Goal: Register for event/course: Register for event/course

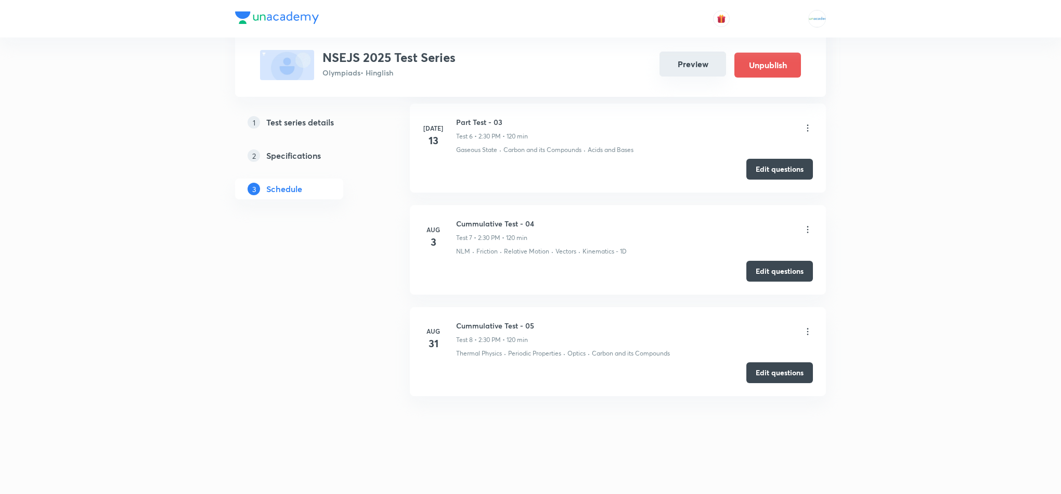
click at [684, 59] on button "Preview" at bounding box center [693, 63] width 67 height 25
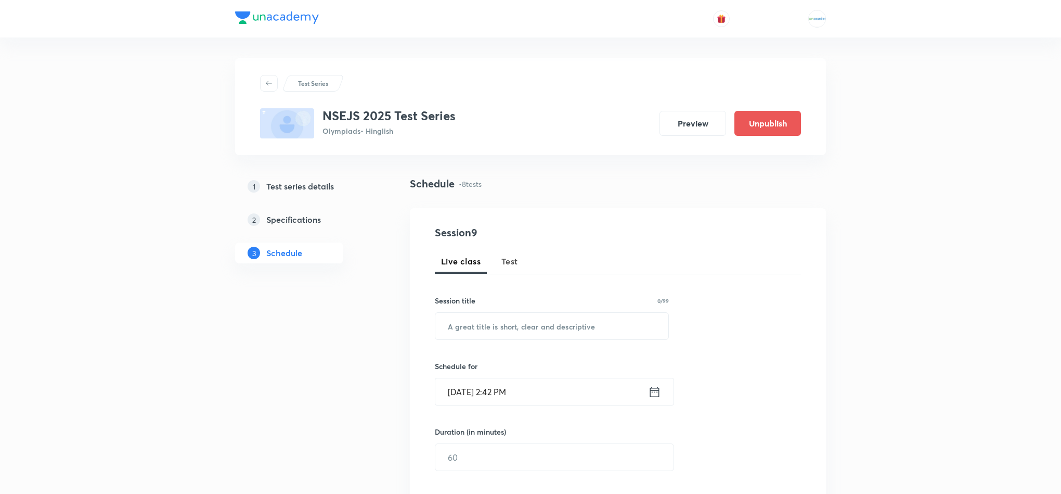
click at [336, 184] on div "1 Test series details" at bounding box center [308, 186] width 121 height 12
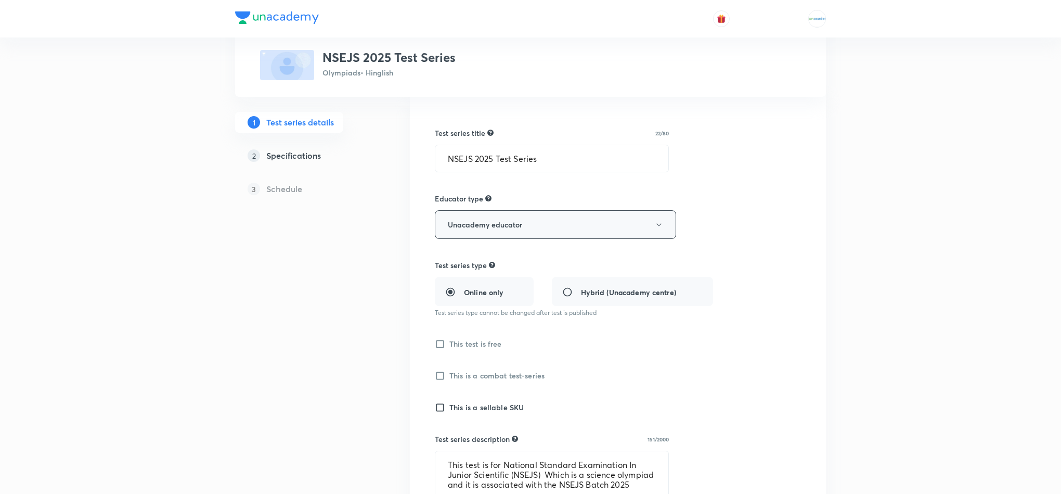
scroll to position [87, 0]
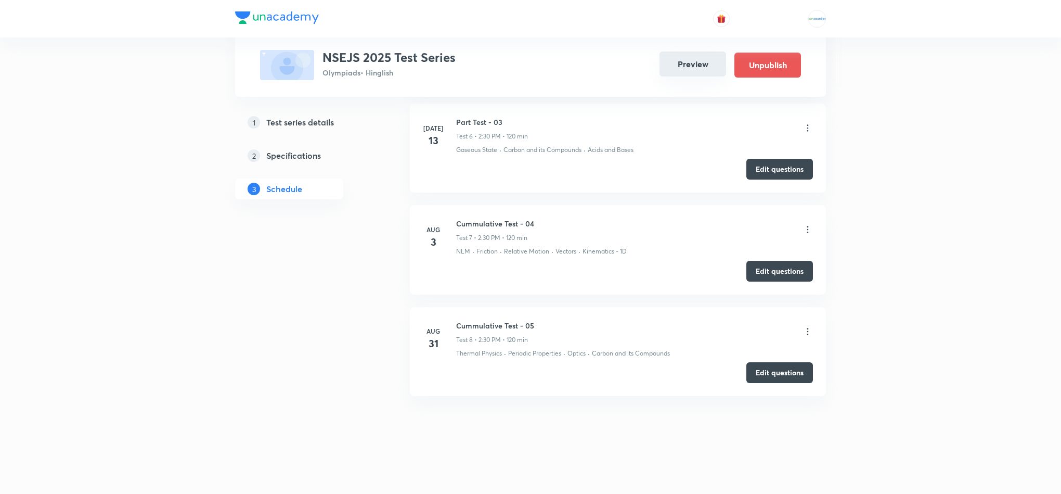
click at [695, 67] on button "Preview" at bounding box center [693, 63] width 67 height 25
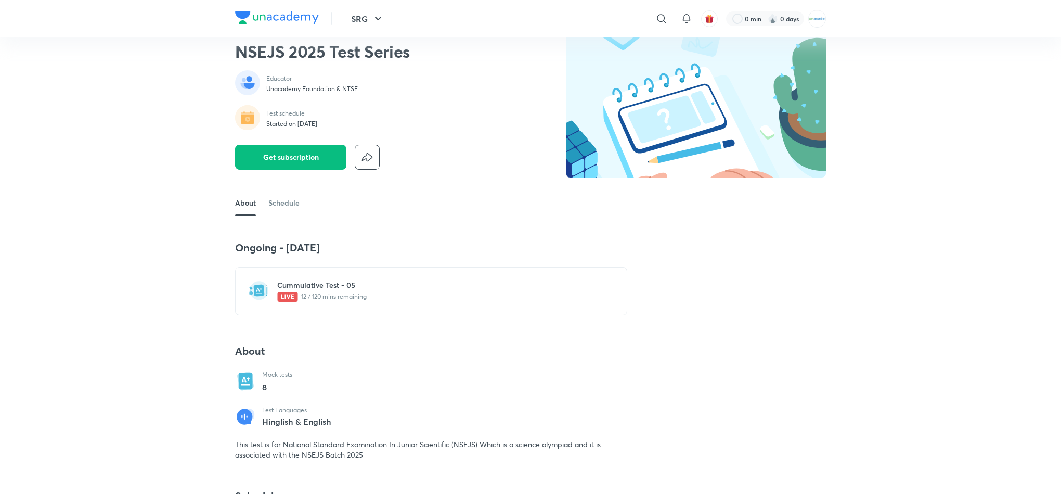
scroll to position [32, 0]
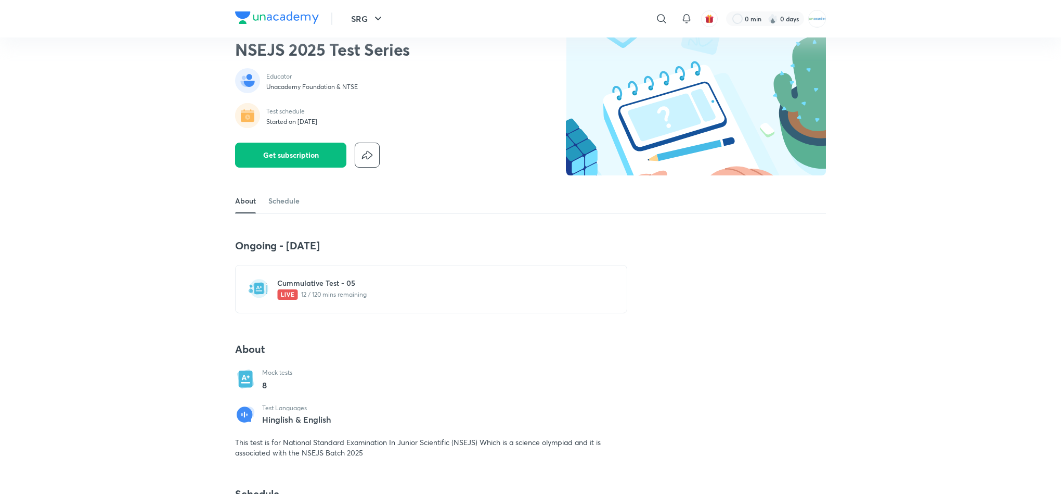
click at [364, 295] on p "12 / 120 mins remaining" at bounding box center [437, 294] width 320 height 10
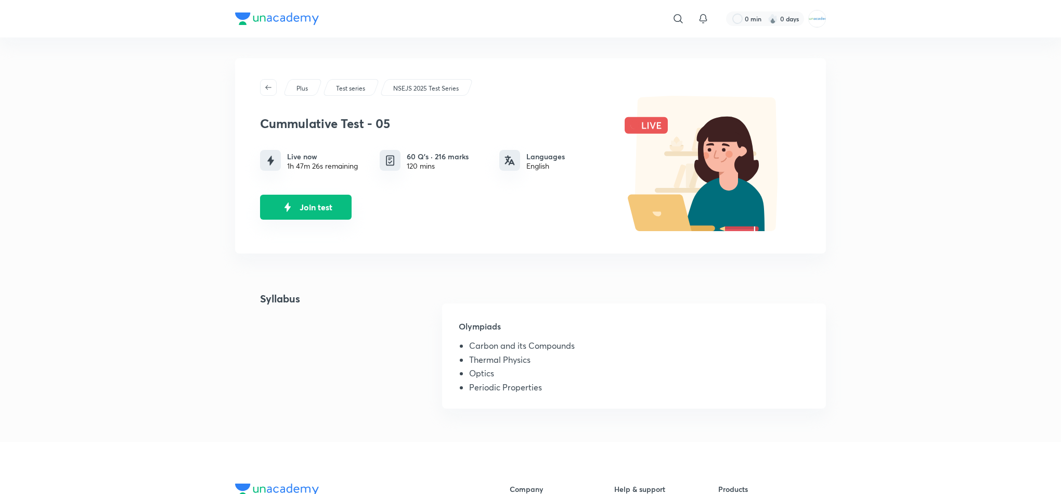
click at [297, 206] on button "Join test" at bounding box center [306, 207] width 92 height 25
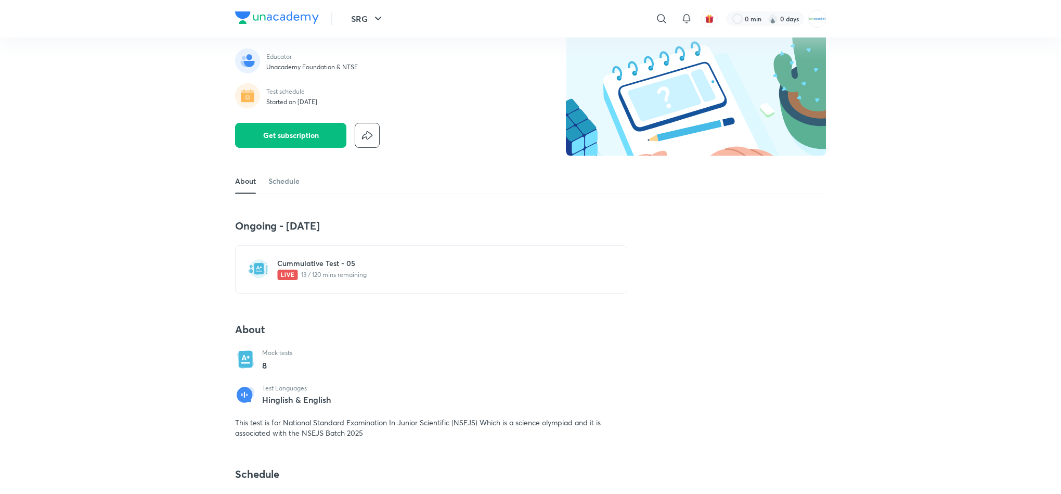
scroll to position [50, 0]
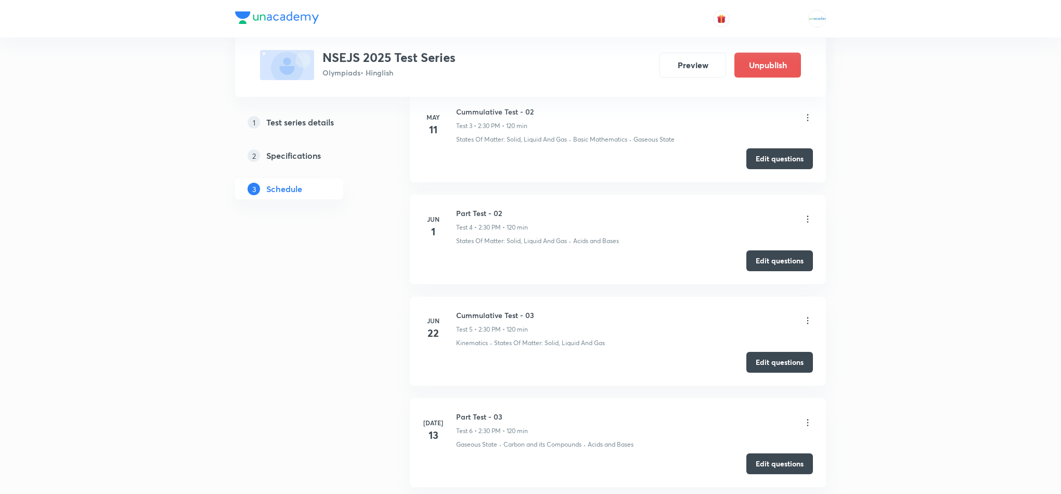
scroll to position [1025, 0]
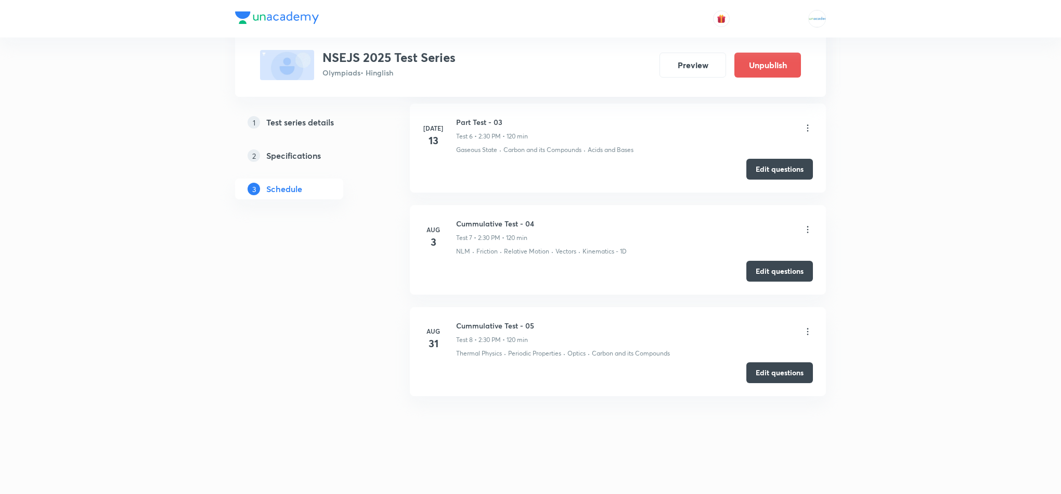
click at [804, 332] on icon at bounding box center [808, 331] width 10 height 10
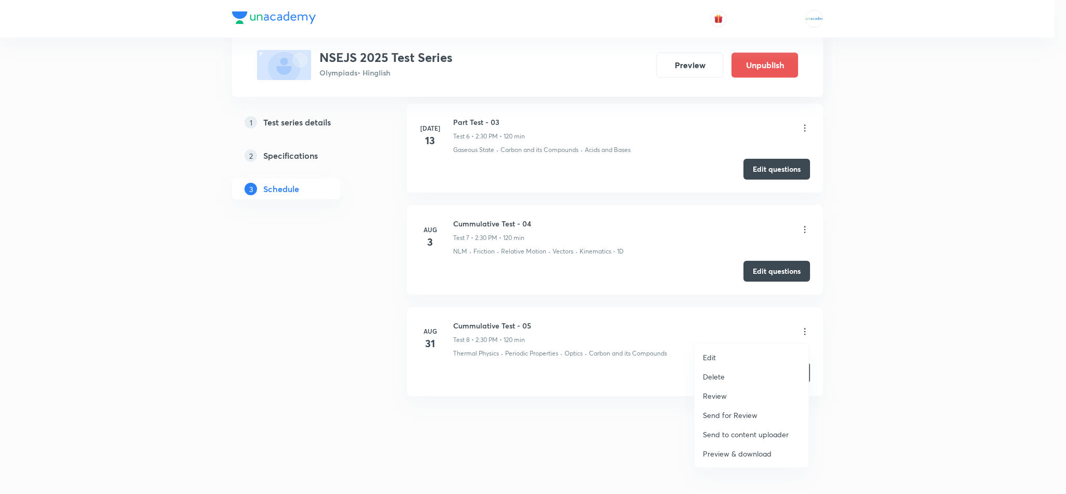
click at [804, 332] on div at bounding box center [533, 247] width 1066 height 494
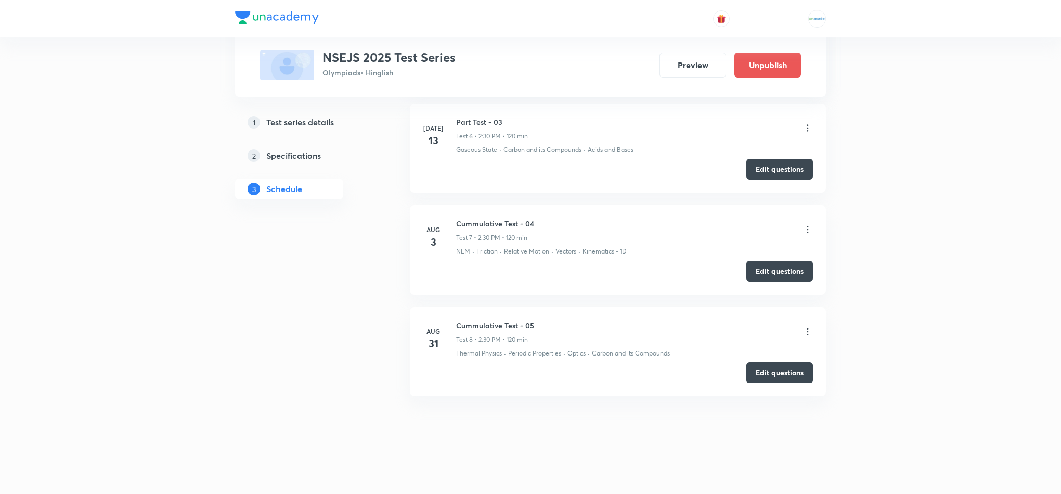
click at [804, 332] on icon at bounding box center [808, 331] width 10 height 10
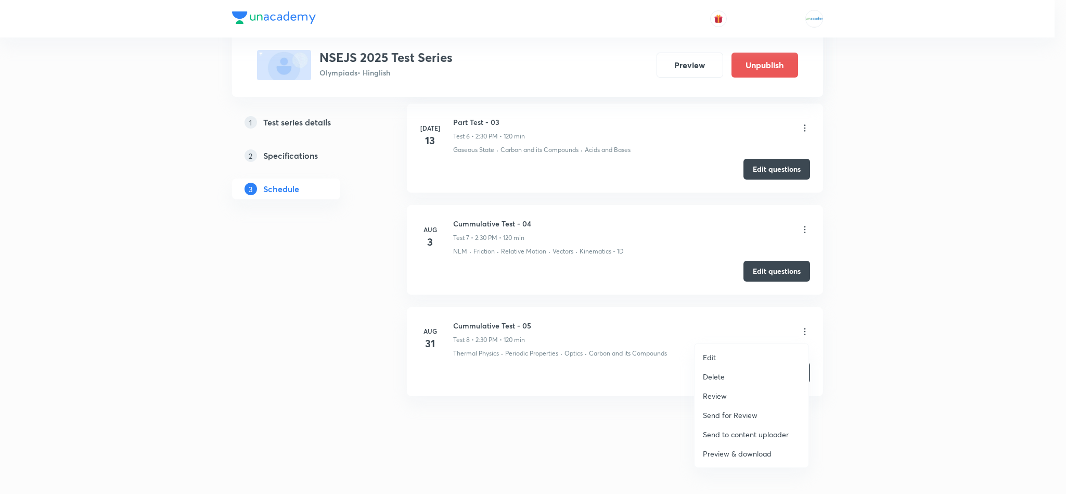
click at [723, 396] on p "Review" at bounding box center [715, 395] width 24 height 11
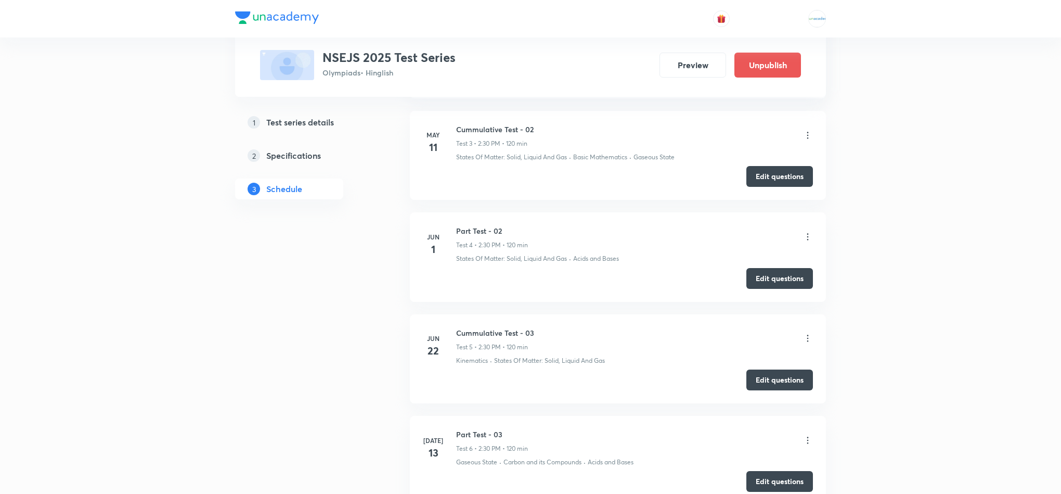
scroll to position [1025, 0]
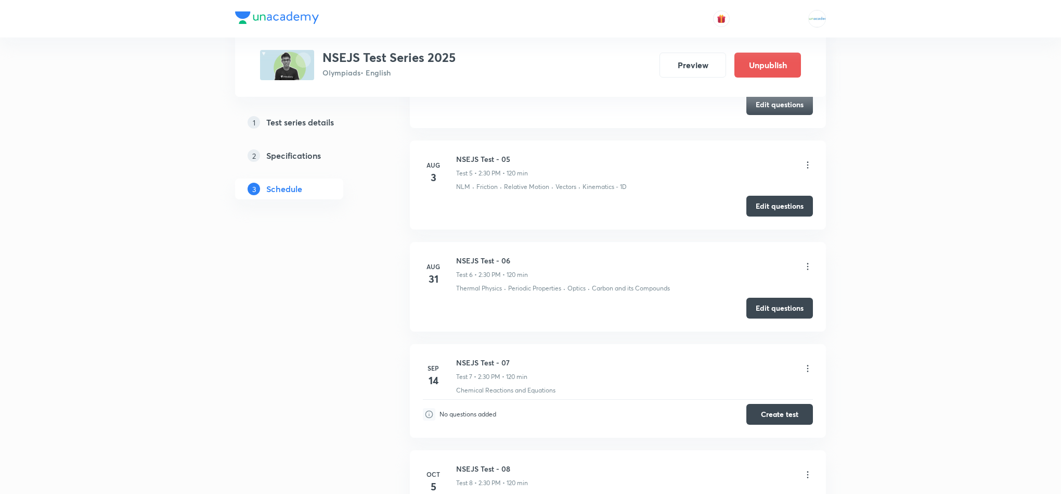
scroll to position [960, 0]
